Goal: Share content

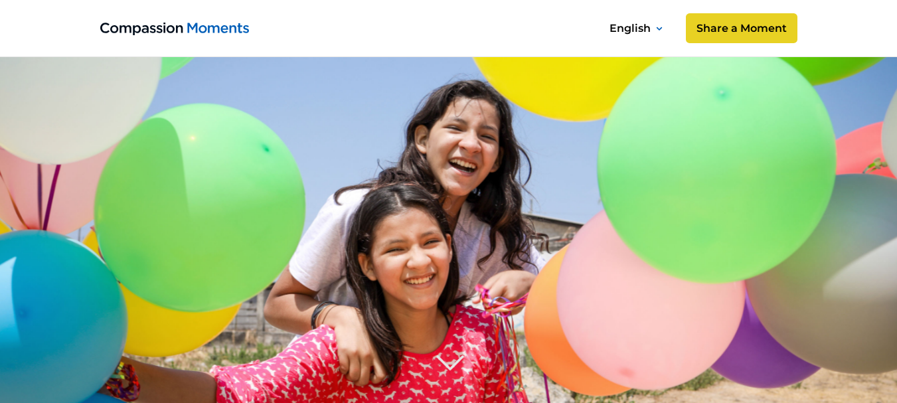
click at [528, 34] on div "English Español Français አማርኛ Bahasa Indonesia Português Filipino සිංහල Kiswahi…" at bounding box center [448, 28] width 697 height 56
click at [333, 189] on image at bounding box center [448, 333] width 1020 height 680
click at [718, 18] on link "Share a Moment" at bounding box center [741, 29] width 117 height 32
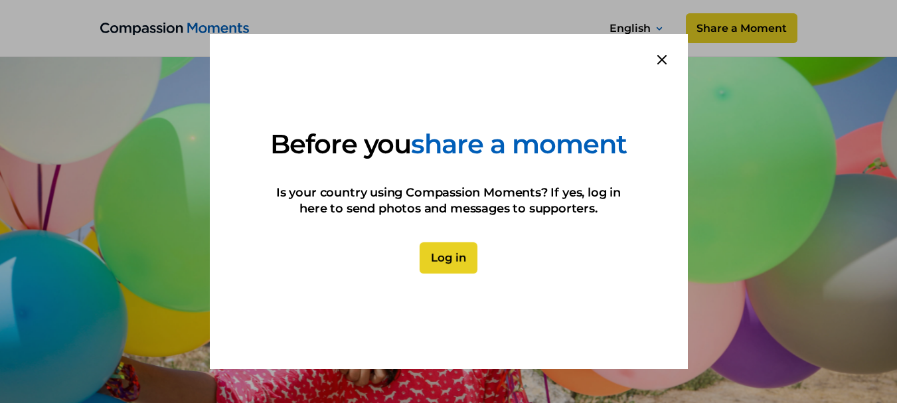
click at [445, 270] on link "Log in" at bounding box center [449, 258] width 58 height 32
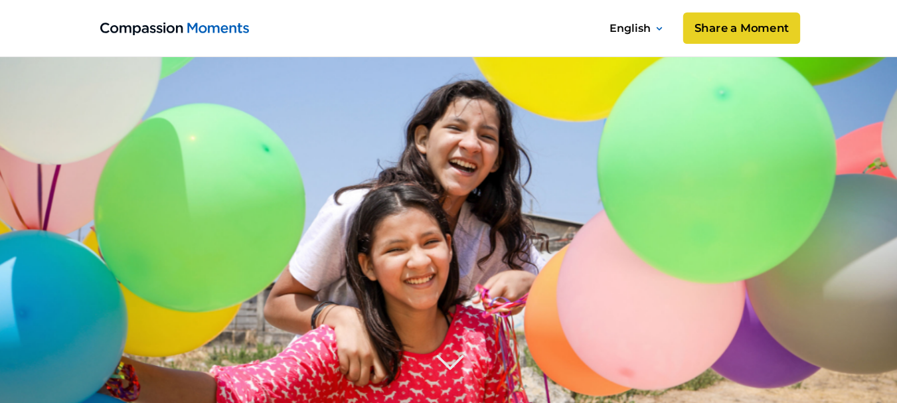
click at [714, 30] on link "Share a Moment" at bounding box center [741, 29] width 117 height 32
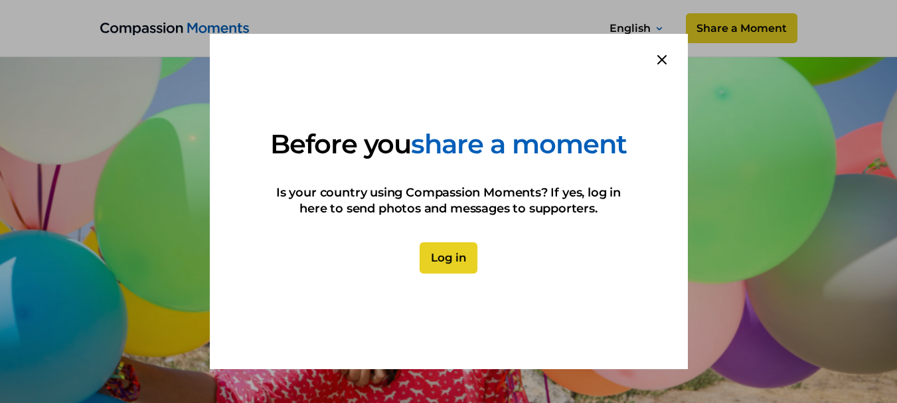
click at [460, 274] on link "Log in" at bounding box center [449, 258] width 58 height 32
